Goal: Transaction & Acquisition: Purchase product/service

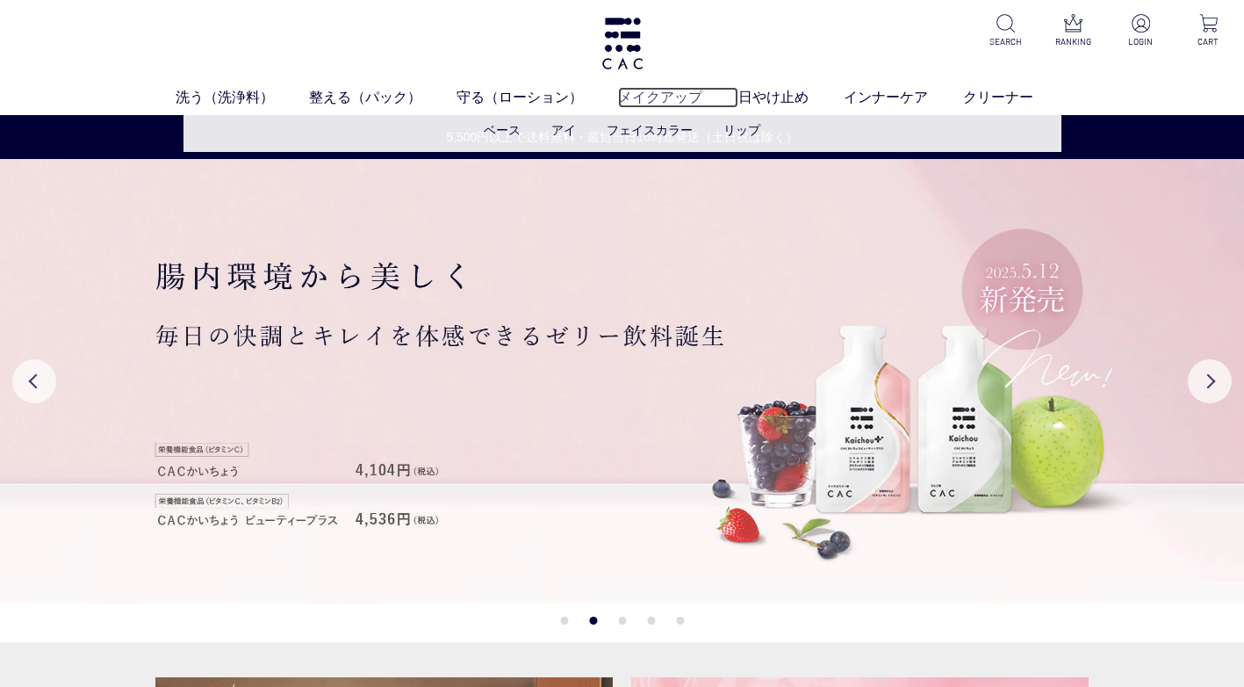
click at [695, 103] on link "メイクアップ" at bounding box center [677, 97] width 119 height 21
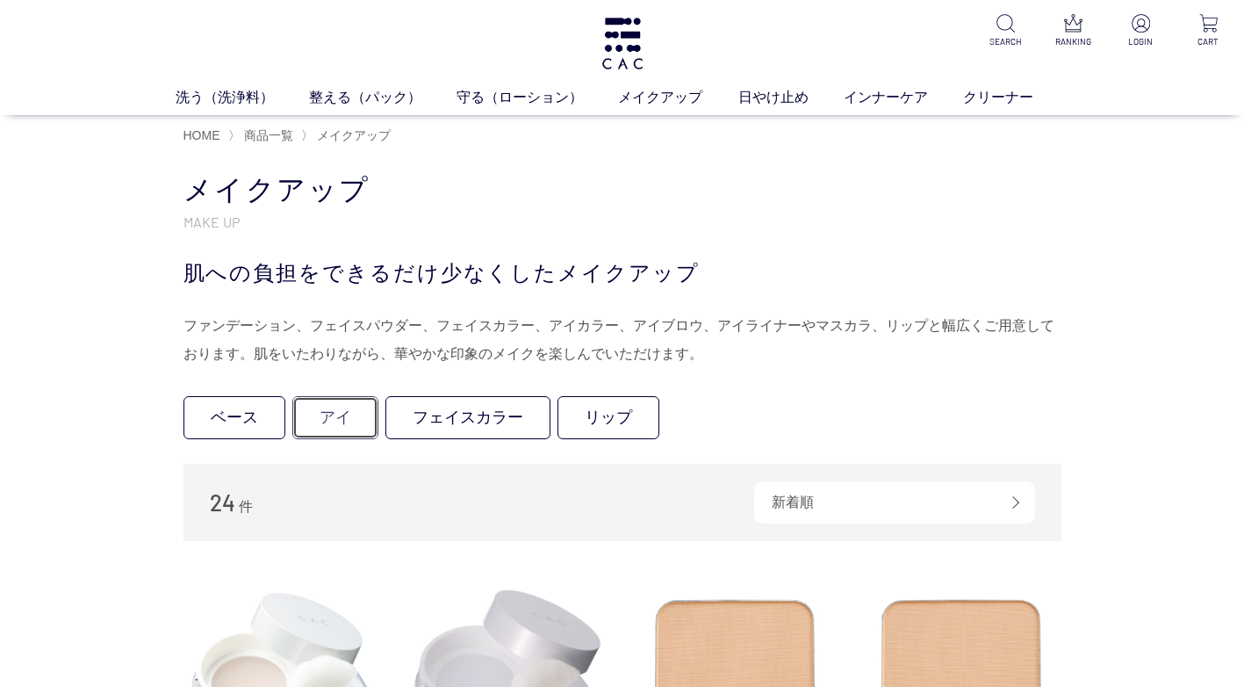
click at [332, 418] on link "アイ" at bounding box center [335, 417] width 86 height 43
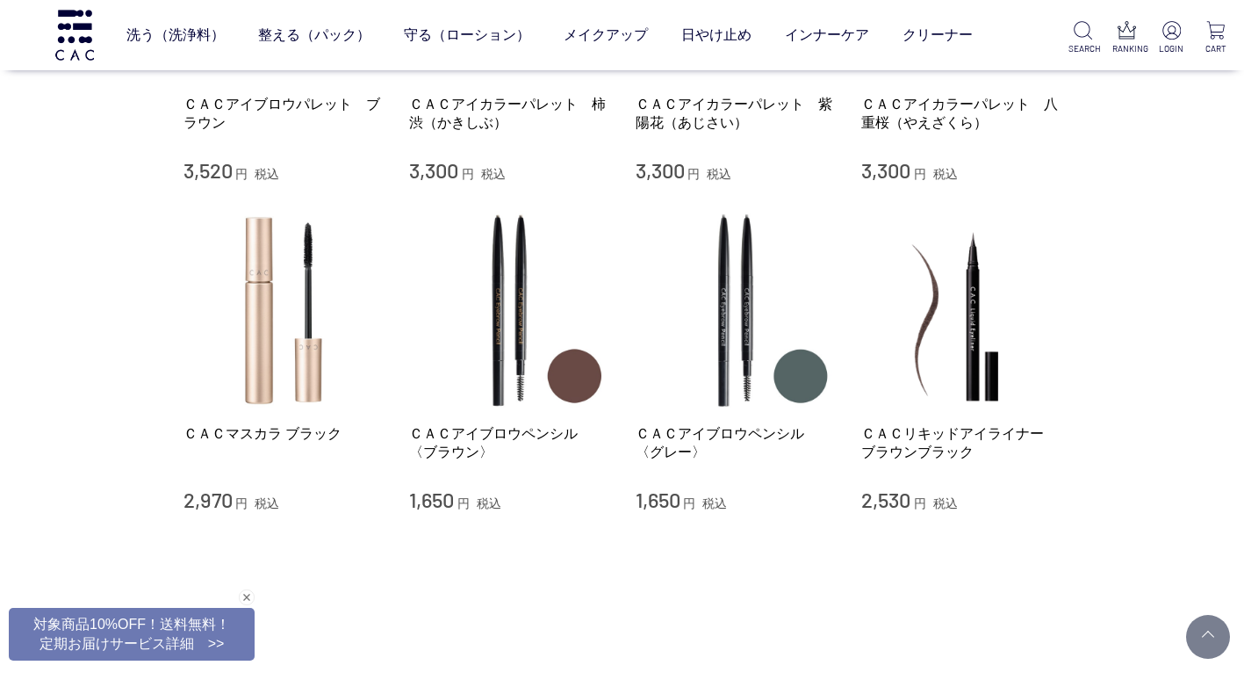
scroll to position [439, 0]
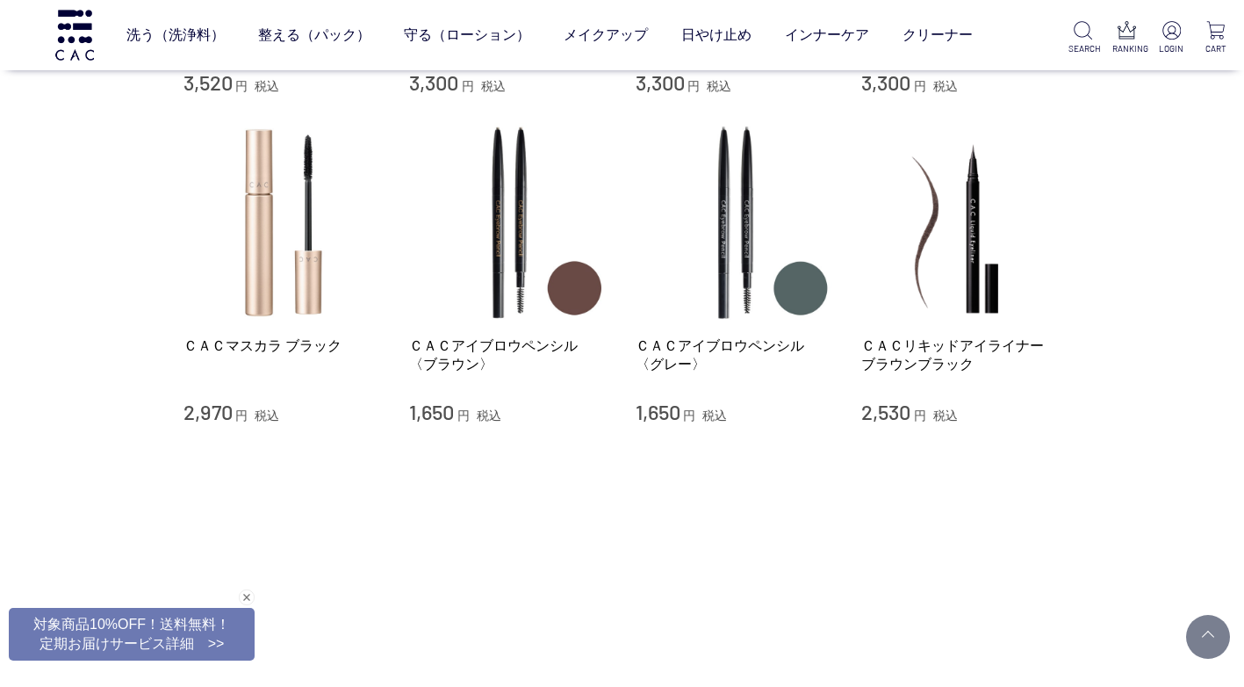
click at [1005, 324] on div "ＣＡＣリキッドアイライナー　ブラウンブラック 2,530 円 税込" at bounding box center [961, 274] width 200 height 303
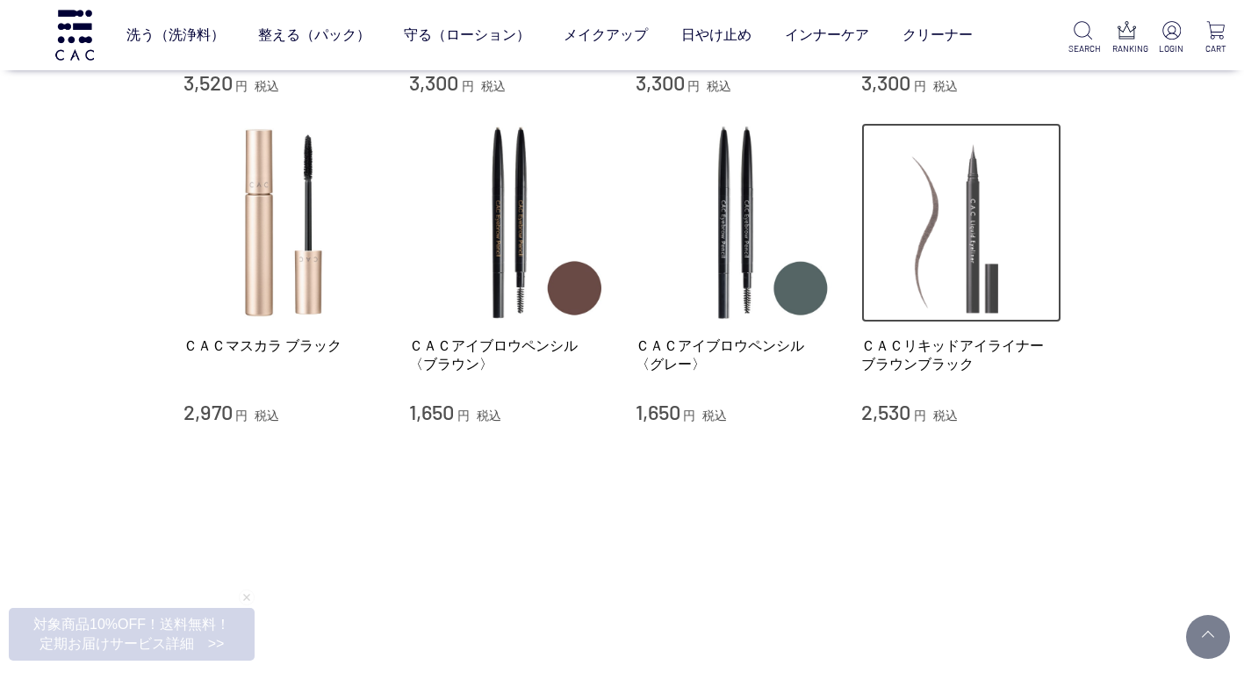
click at [973, 314] on img at bounding box center [961, 223] width 200 height 200
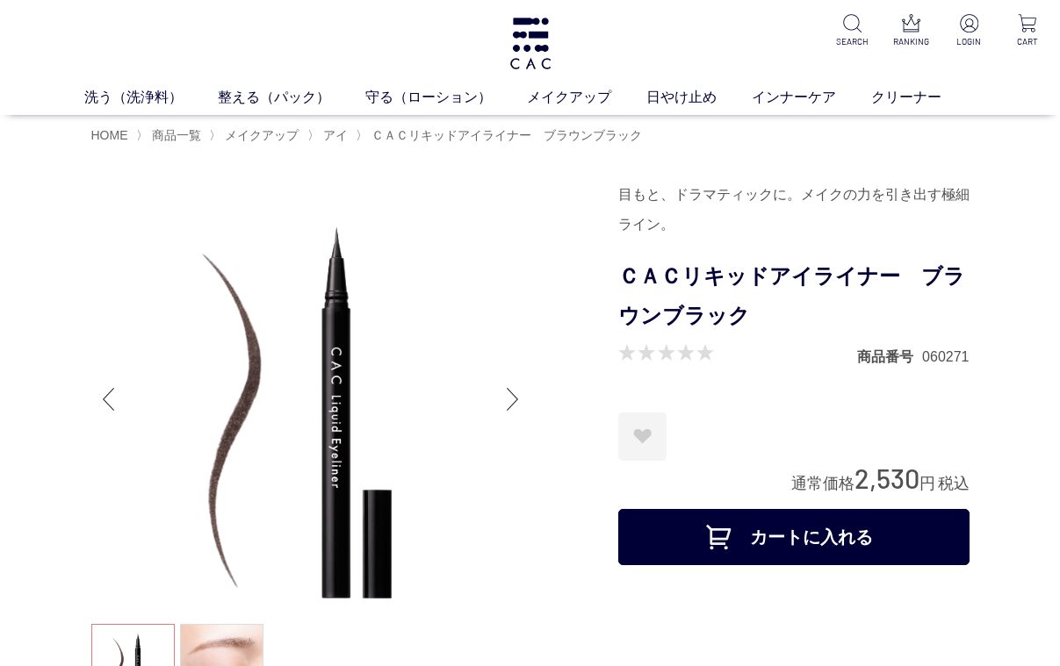
drag, startPoint x: 63, startPoint y: 366, endPoint x: 103, endPoint y: 244, distance: 128.3
click at [94, 243] on img at bounding box center [310, 399] width 439 height 439
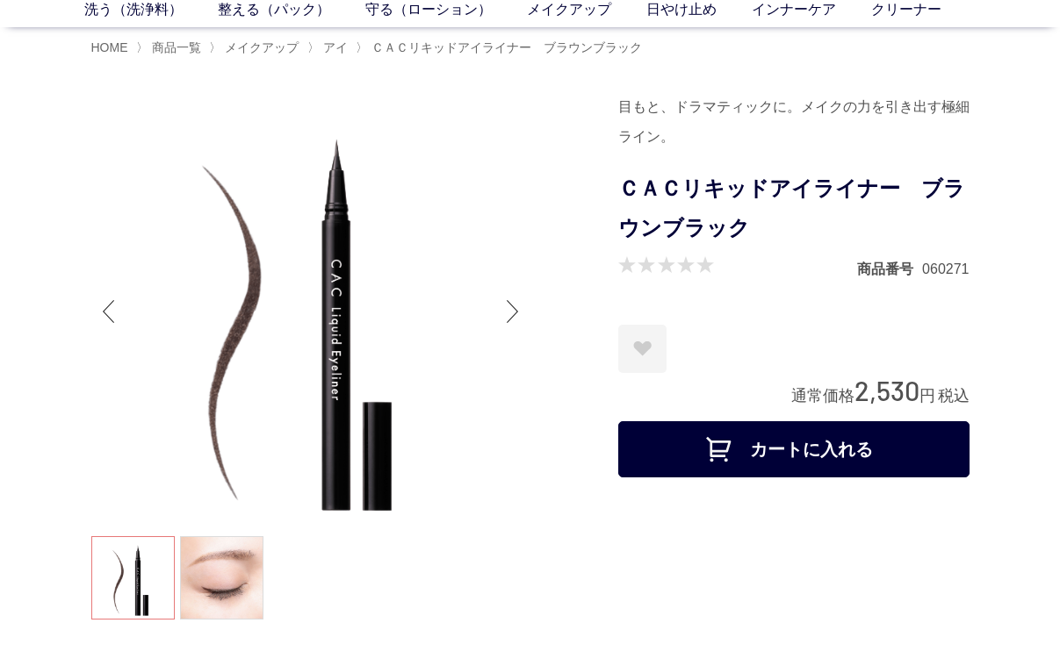
scroll to position [176, 0]
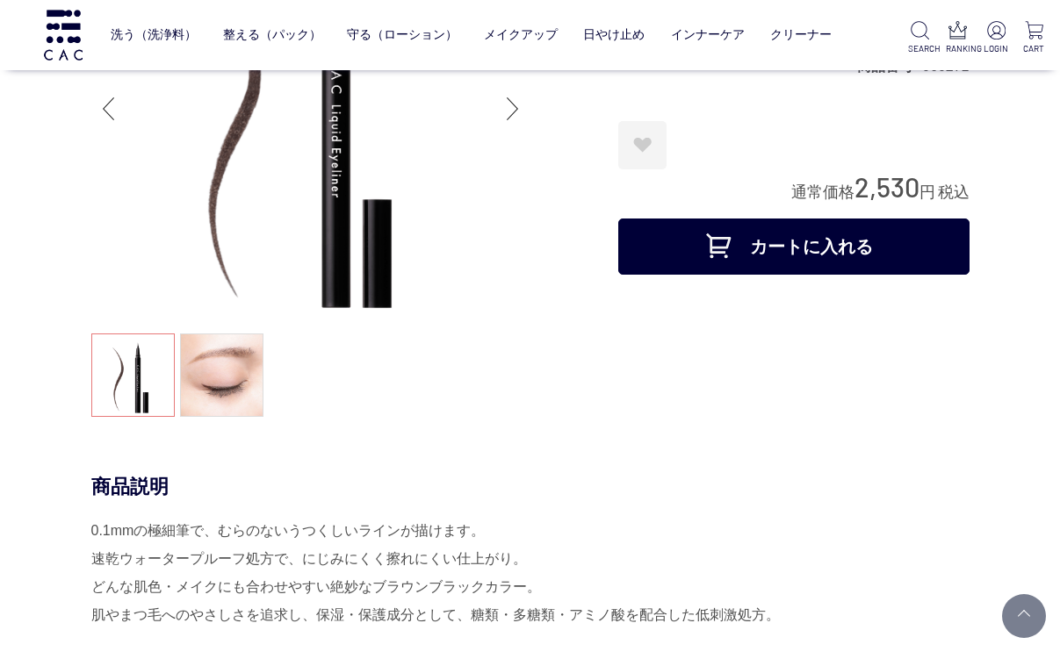
click at [148, 391] on ul at bounding box center [310, 378] width 439 height 88
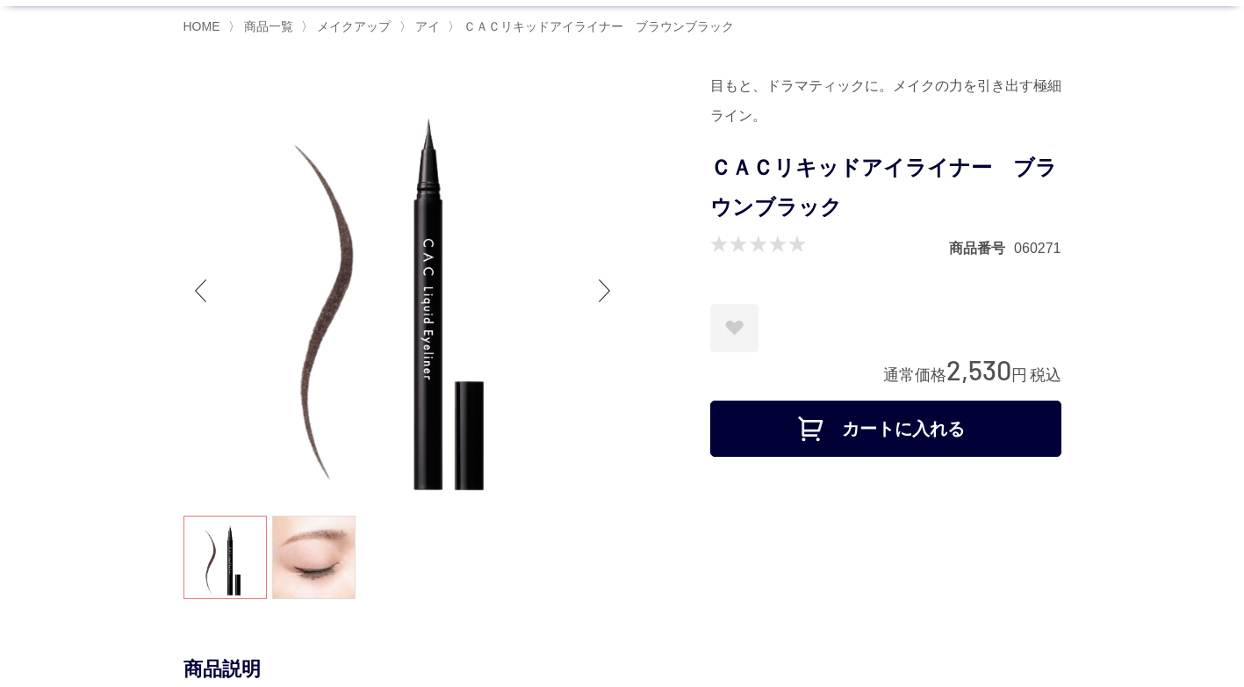
scroll to position [74, 0]
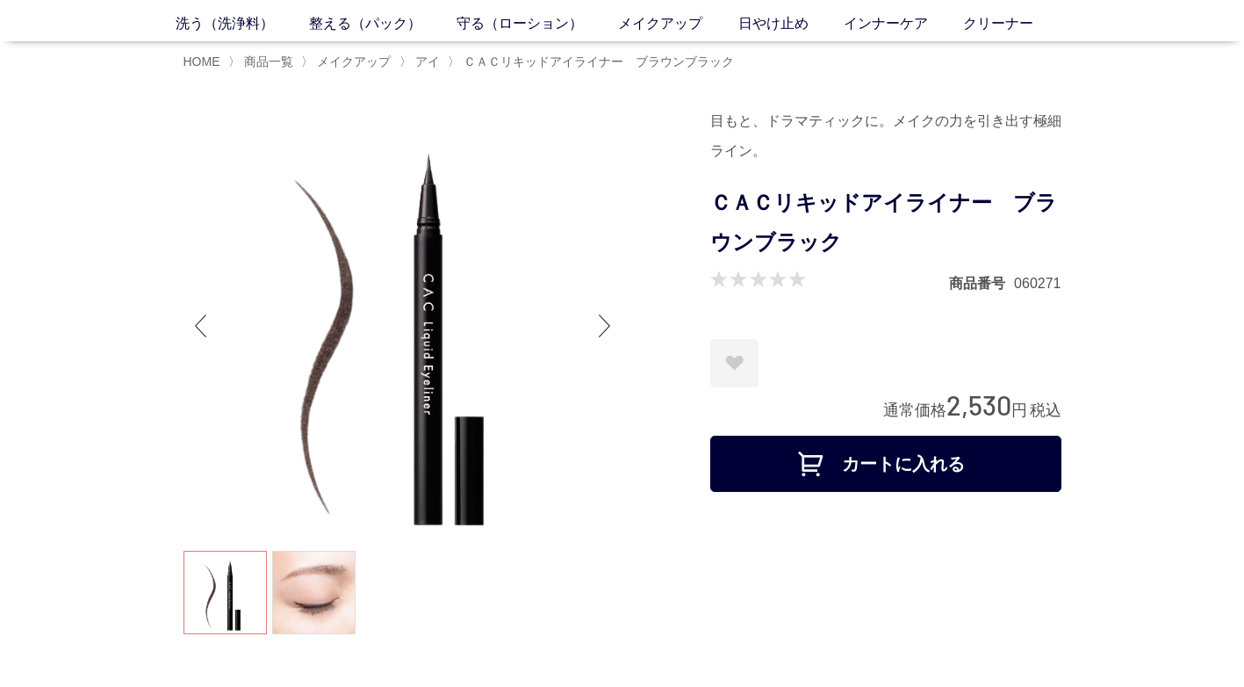
click at [215, 175] on img at bounding box center [403, 325] width 439 height 439
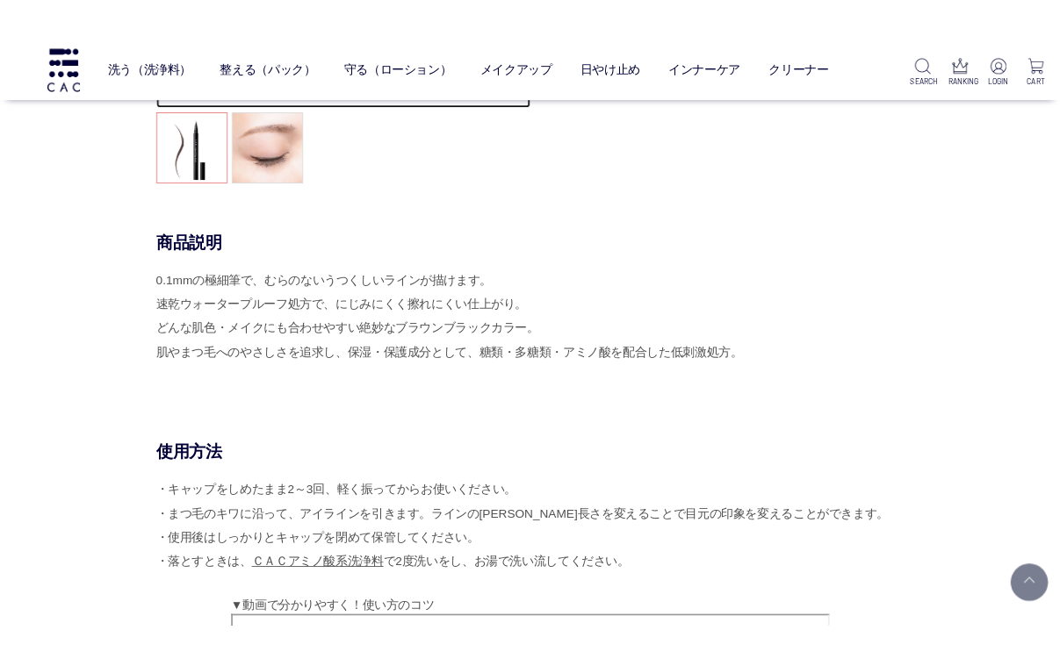
scroll to position [513, 0]
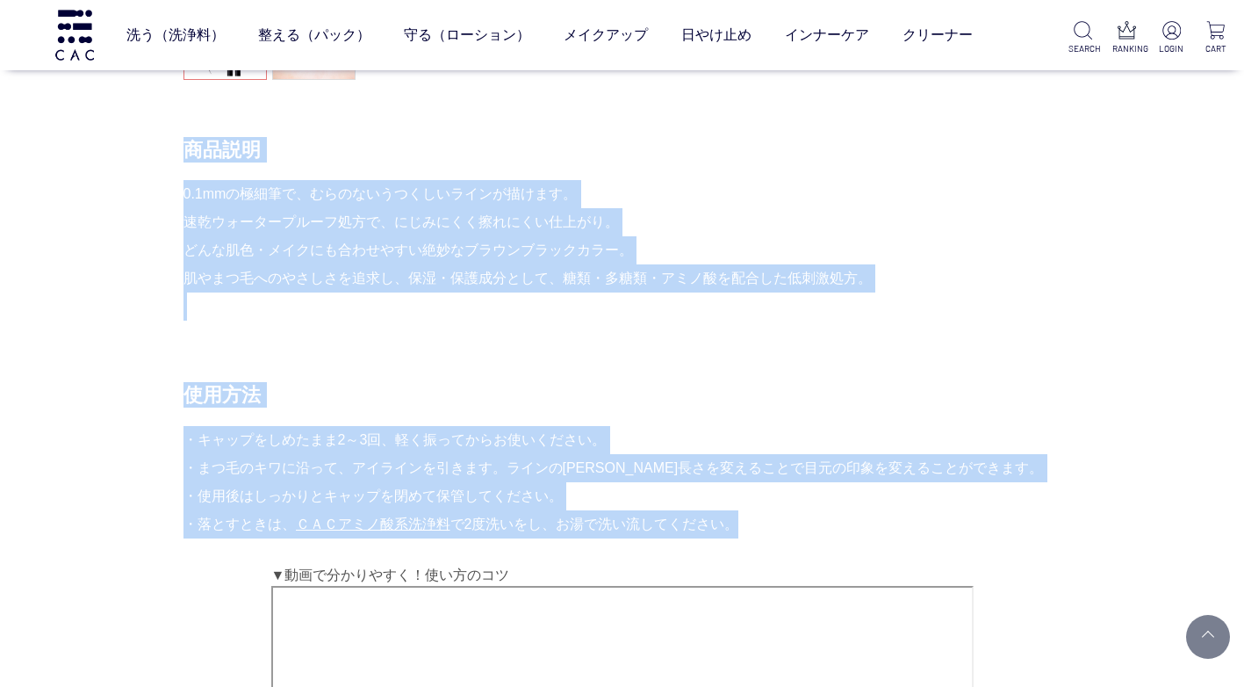
drag, startPoint x: 123, startPoint y: 142, endPoint x: 783, endPoint y: 529, distance: 765.0
copy div "商品説明 0.1mmの極細筆で、むらのないうつくしいラインが描けます。 速乾ウォータープルーフ処方で、にじみにくく擦れにくい仕上がり。 どんな肌色・メイクにも…"
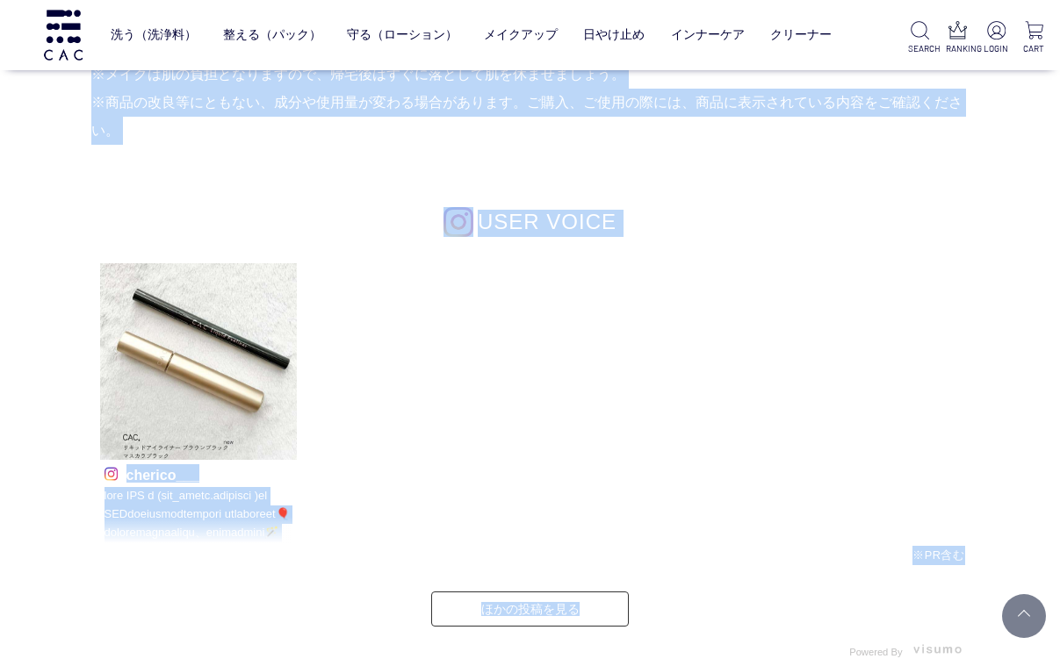
scroll to position [1850, 0]
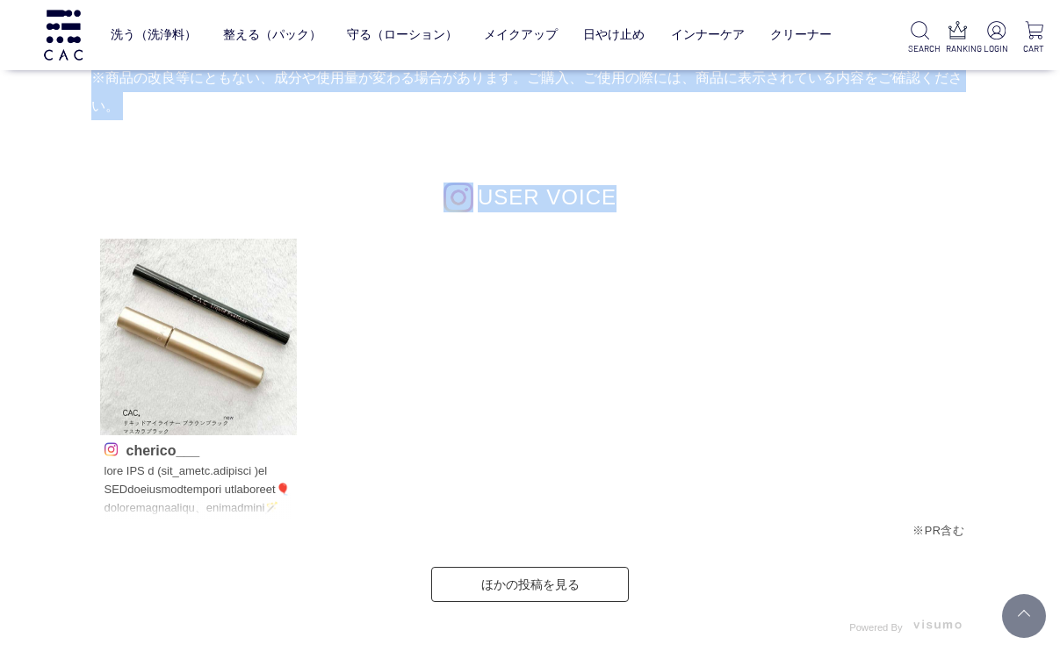
drag, startPoint x: 92, startPoint y: 380, endPoint x: 678, endPoint y: 154, distance: 628.0
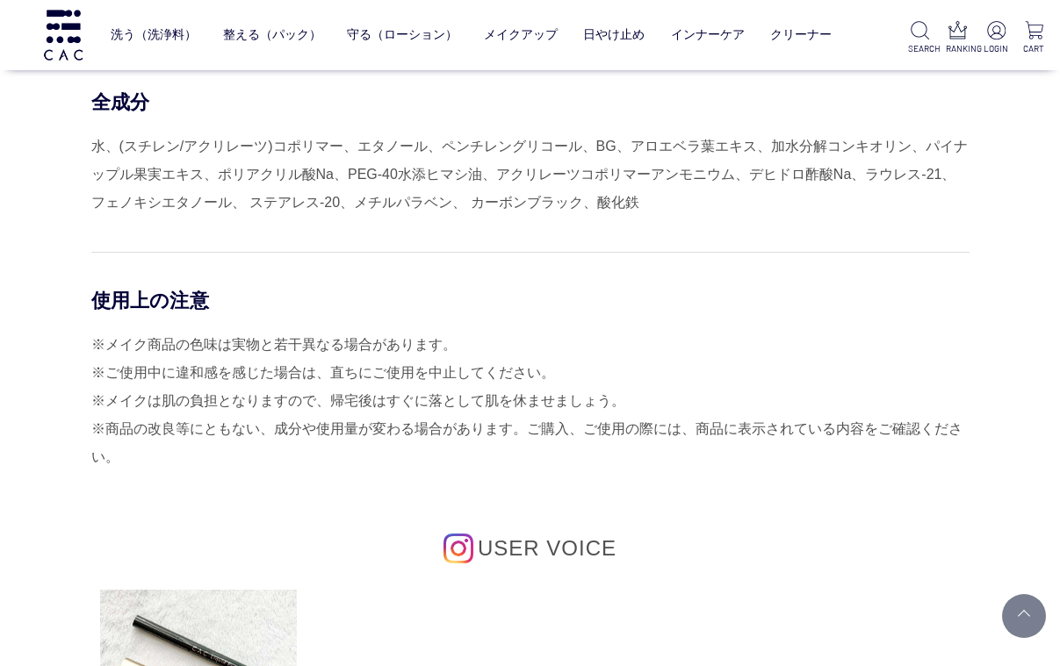
scroll to position [1411, 0]
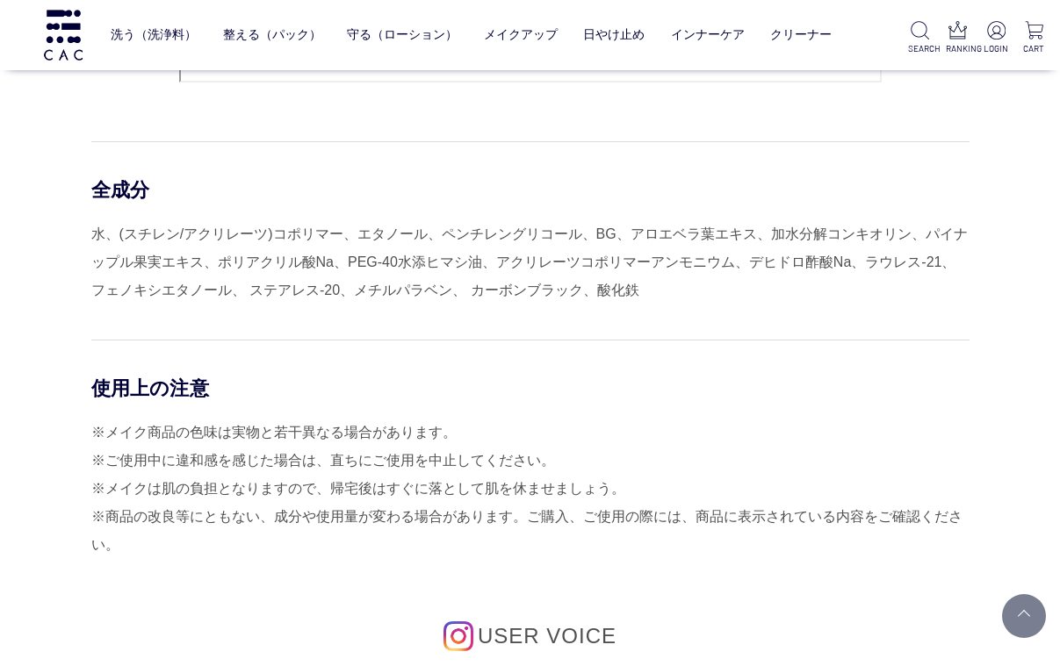
drag, startPoint x: 96, startPoint y: 184, endPoint x: 184, endPoint y: 540, distance: 366.3
click at [184, 540] on div "使用方法 ・キャップをしめたまま2～3回、軽く振ってからお使いください。 ・まつ毛のキワに沿って、アイラインを引きます。ラインの太さや長さを変えることで目元の…" at bounding box center [530, 278] width 878 height 1589
drag, startPoint x: 184, startPoint y: 529, endPoint x: 277, endPoint y: 264, distance: 281.3
copy div "全成分 水、(スチレン/アクリレーツ)コポリマー、エタノール、ペンチレングリコール、BG、アロエベラ葉エキス、加水分解コンキオリン、パイナップル果実エキス、ポ…"
